Goal: Task Accomplishment & Management: Complete application form

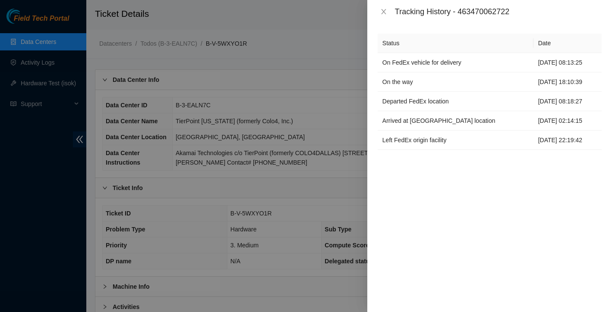
scroll to position [150, 0]
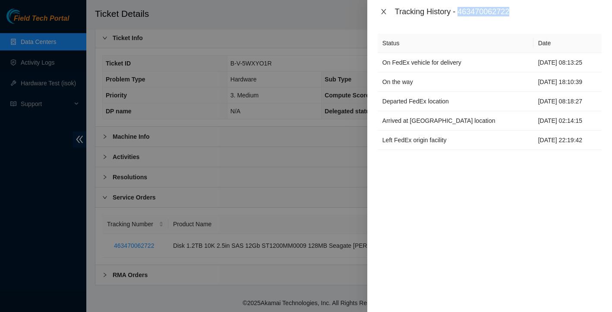
click at [384, 12] on icon "close" at bounding box center [383, 11] width 7 height 7
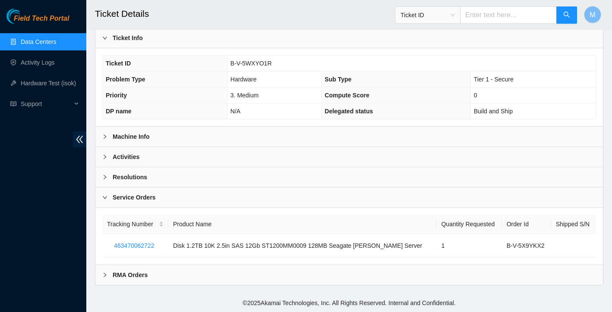
click at [54, 44] on link "Data Centers" at bounding box center [38, 41] width 35 height 7
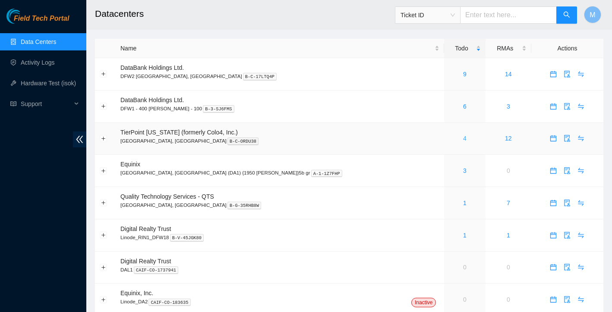
click at [463, 140] on link "4" at bounding box center [464, 138] width 3 height 7
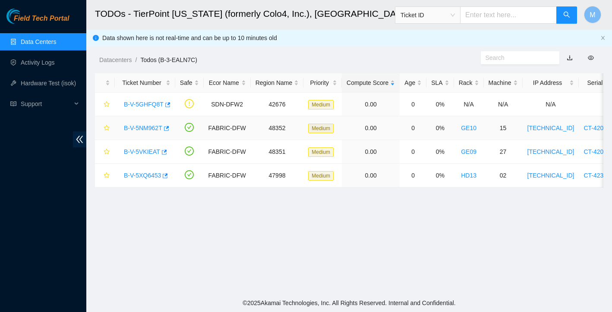
click at [139, 127] on link "B-V-5NM962T" at bounding box center [143, 128] width 38 height 7
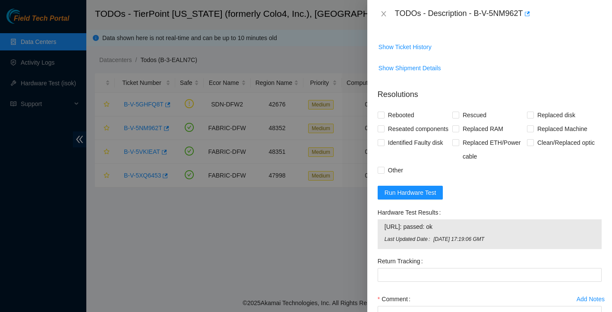
scroll to position [347, 0]
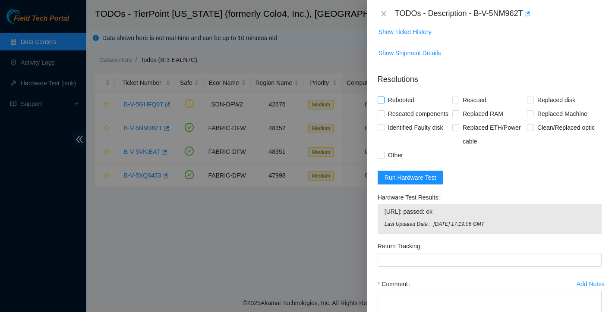
click at [383, 100] on input "Rebooted" at bounding box center [380, 100] width 6 height 6
checkbox input "true"
click at [456, 101] on input "Rescued" at bounding box center [455, 100] width 6 height 6
checkbox input "true"
click at [381, 158] on input "Other" at bounding box center [380, 155] width 6 height 6
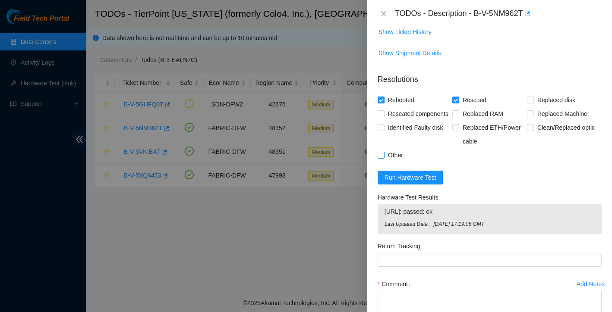
checkbox input "true"
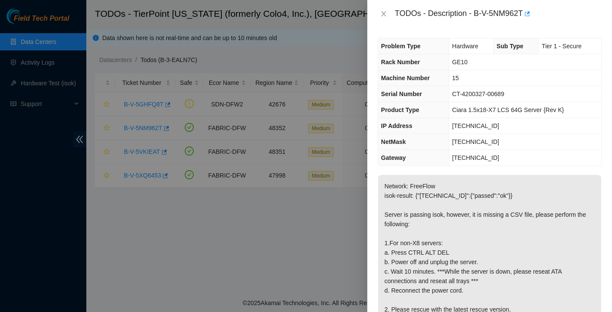
scroll to position [0, 0]
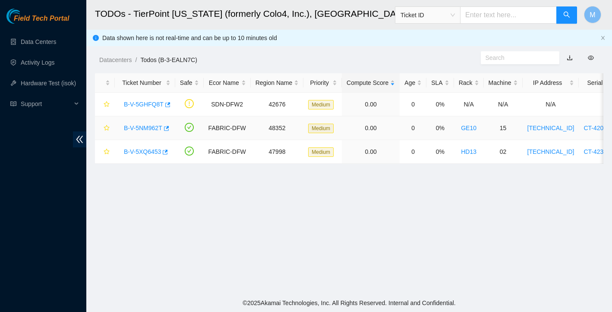
click at [141, 126] on link "B-V-5NM962T" at bounding box center [143, 128] width 38 height 7
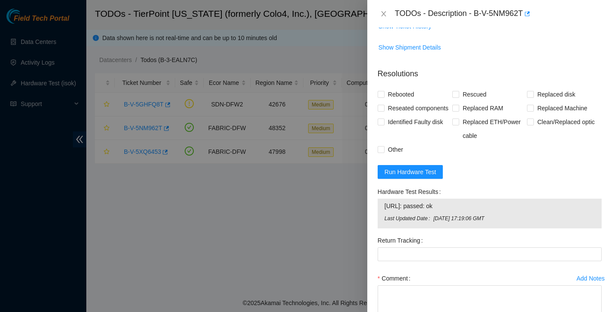
scroll to position [359, 0]
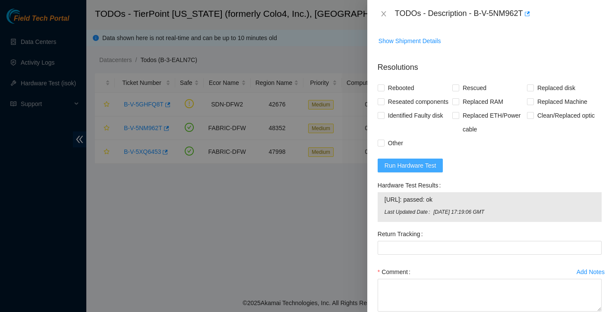
click at [420, 170] on span "Run Hardware Test" at bounding box center [410, 165] width 52 height 9
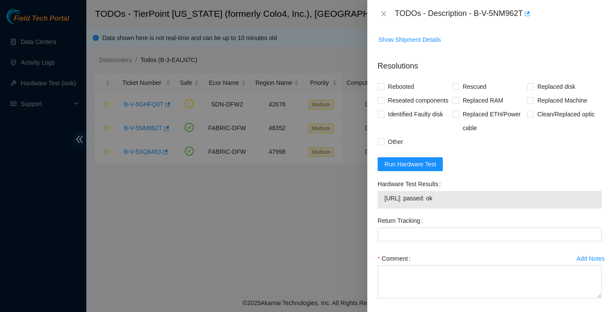
scroll to position [383, 0]
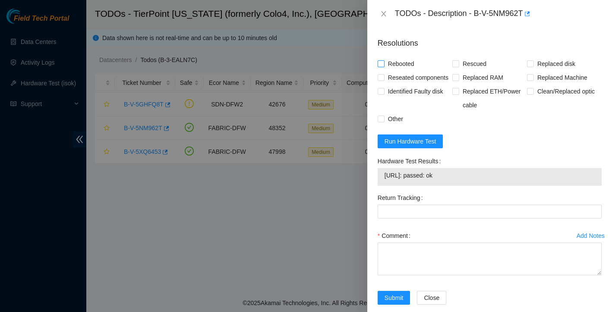
click at [382, 62] on input "Rebooted" at bounding box center [380, 63] width 6 height 6
checkbox input "true"
click at [453, 61] on input "Rescued" at bounding box center [455, 63] width 6 height 6
checkbox input "true"
click at [381, 79] on input "Reseated components" at bounding box center [380, 77] width 6 height 6
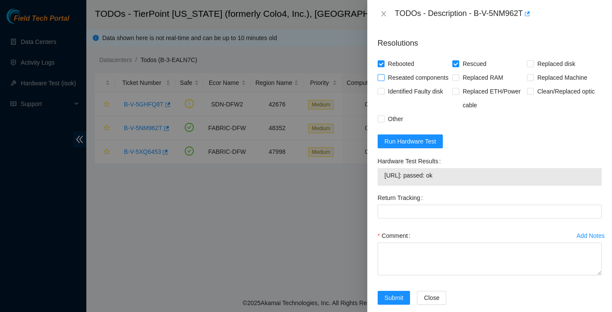
checkbox input "true"
click at [380, 122] on input "Other" at bounding box center [380, 119] width 6 height 6
checkbox input "true"
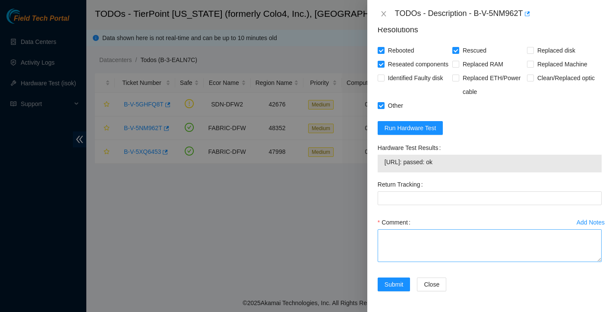
scroll to position [411, 0]
click at [404, 237] on textarea "Comment" at bounding box center [489, 245] width 224 height 33
click at [455, 236] on textarea "rebooted power cycled" at bounding box center [489, 245] width 224 height 33
drag, startPoint x: 382, startPoint y: 238, endPoint x: 553, endPoint y: 239, distance: 170.8
click at [553, 239] on textarea "rebooted power cycled rescued reconfigured isok: Passing" at bounding box center [489, 245] width 224 height 33
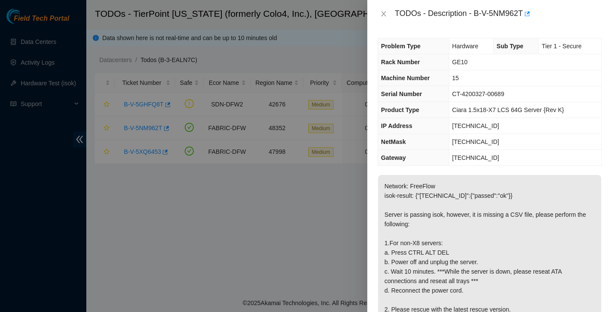
scroll to position [0, 0]
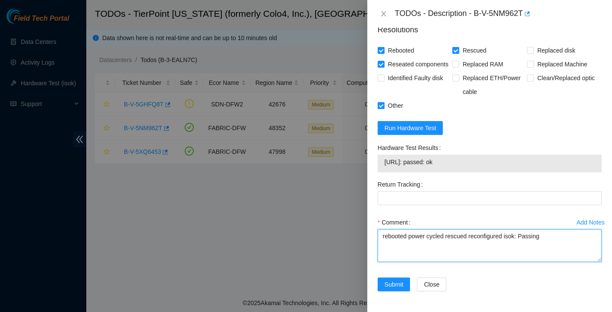
click at [467, 250] on textarea "rebooted power cycled rescued reconfigured isok: Passing" at bounding box center [489, 245] width 224 height 33
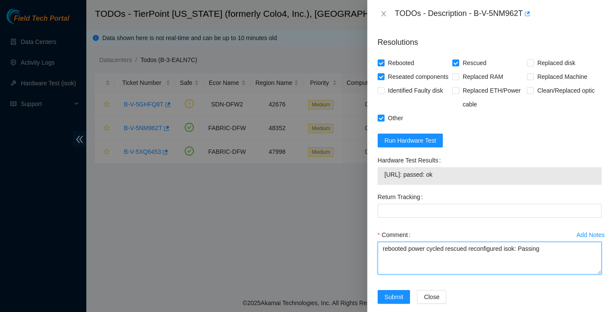
scroll to position [386, 0]
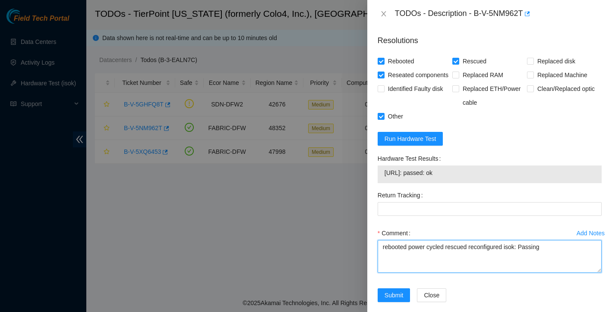
click at [445, 262] on textarea "rebooted power cycled rescued reconfigured isok: Passing" at bounding box center [489, 256] width 224 height 33
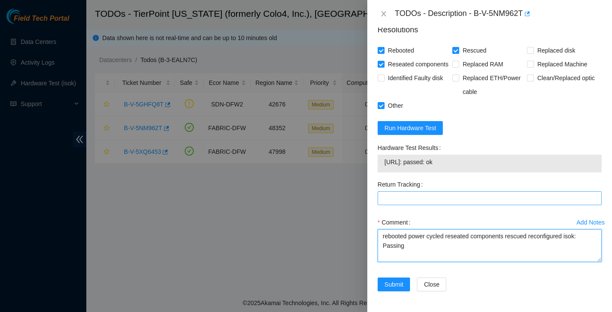
scroll to position [406, 0]
type textarea "rebooted power cycled reseated components rescued reconfigured isok: Passing"
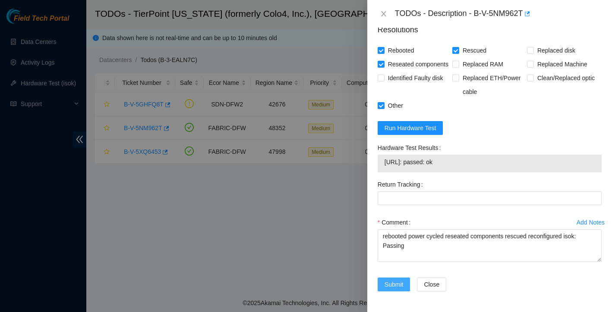
click at [395, 287] on span "Submit" at bounding box center [393, 284] width 19 height 9
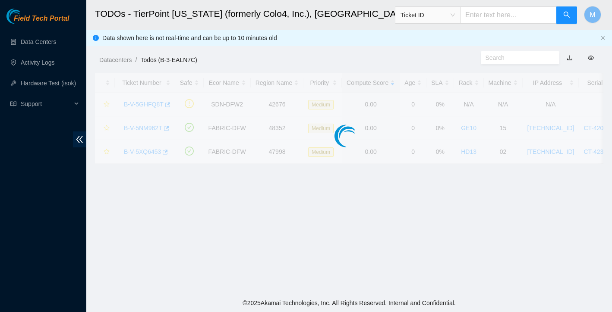
scroll to position [169, 0]
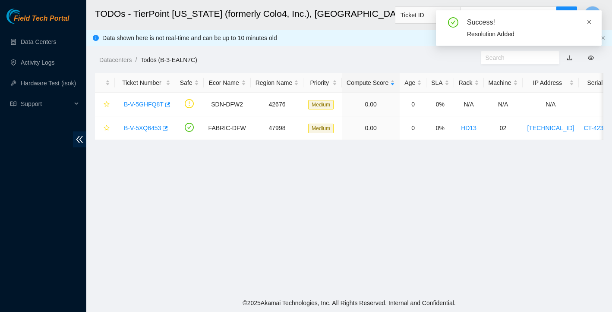
click at [589, 21] on icon "close" at bounding box center [589, 22] width 4 height 4
